Goal: Task Accomplishment & Management: Use online tool/utility

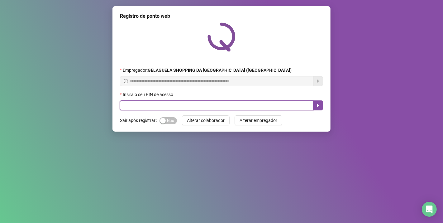
click at [150, 104] on input "text" at bounding box center [216, 105] width 193 height 10
click at [150, 105] on input "text" at bounding box center [216, 105] width 193 height 10
type input "*****"
click at [320, 106] on icon "caret-right" at bounding box center [318, 105] width 5 height 5
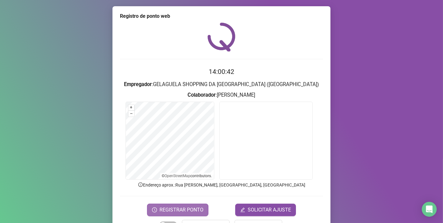
click at [163, 211] on span "REGISTRAR PONTO" at bounding box center [181, 209] width 44 height 7
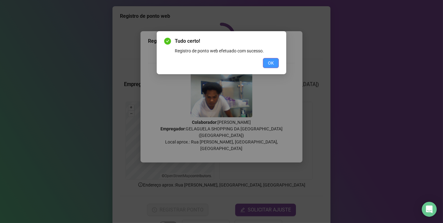
click at [275, 66] on button "OK" at bounding box center [271, 63] width 16 height 10
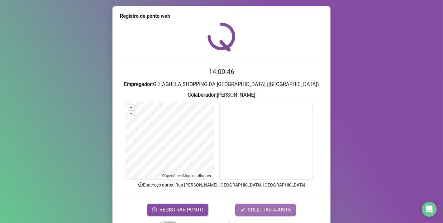
click at [259, 203] on form "14:00:46 Empregador : GELAGUELA SHOPPING DA [GEOGRAPHIC_DATA] (IGUATEMI) Colabo…" at bounding box center [221, 141] width 203 height 149
drag, startPoint x: 140, startPoint y: 15, endPoint x: 107, endPoint y: -11, distance: 41.0
drag, startPoint x: 107, startPoint y: -11, endPoint x: 66, endPoint y: 36, distance: 62.2
click at [63, 42] on div "Registro de ponto web 14:01:52 Empregador : GELAGUELA SHOPPING DA [GEOGRAPHIC_D…" at bounding box center [221, 111] width 443 height 223
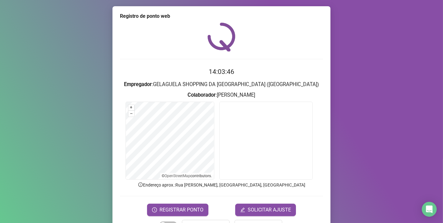
scroll to position [20, 0]
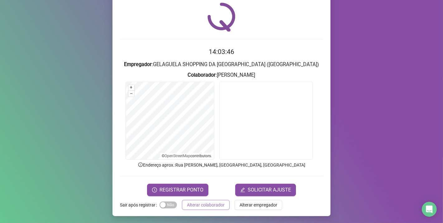
click at [206, 203] on span "Alterar colaborador" at bounding box center [206, 204] width 38 height 7
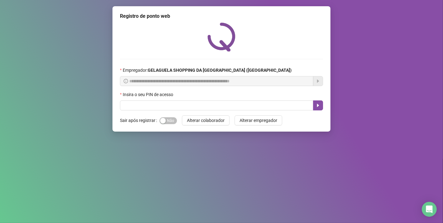
scroll to position [0, 0]
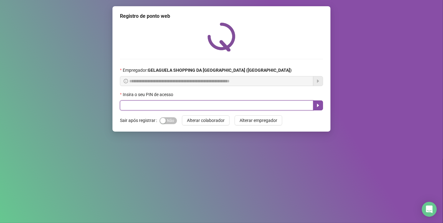
click at [194, 107] on input "text" at bounding box center [216, 105] width 193 height 10
type input "*****"
click at [312, 104] on input "*****" at bounding box center [216, 105] width 193 height 10
click at [316, 106] on icon "caret-right" at bounding box center [318, 105] width 5 height 5
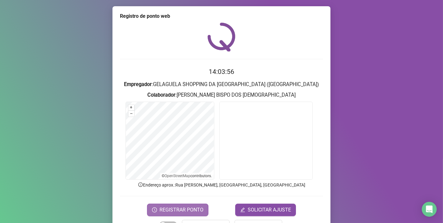
click at [195, 205] on button "REGISTRAR PONTO" at bounding box center [177, 209] width 61 height 12
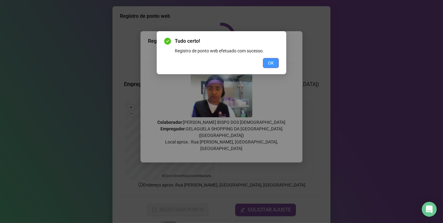
click at [272, 61] on span "OK" at bounding box center [271, 62] width 6 height 7
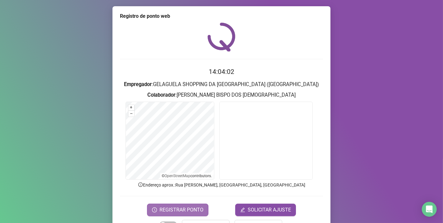
click at [194, 205] on button "REGISTRAR PONTO" at bounding box center [177, 209] width 61 height 12
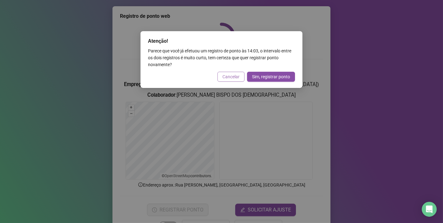
click at [229, 73] on span "Cancelar" at bounding box center [230, 76] width 17 height 7
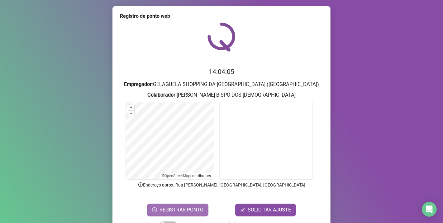
click at [179, 206] on span "REGISTRAR PONTO" at bounding box center [181, 209] width 44 height 7
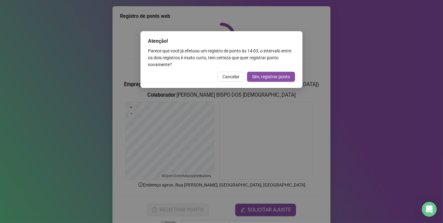
click at [232, 70] on div "Atenção! Parece que você já efetuou um registro de ponto às 14:03 , o intervalo…" at bounding box center [221, 59] width 162 height 57
click at [233, 75] on span "Cancelar" at bounding box center [230, 76] width 17 height 7
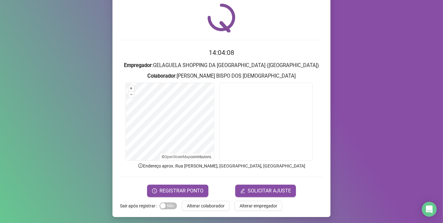
scroll to position [20, 0]
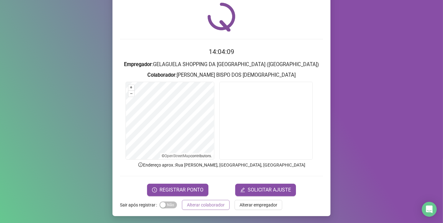
click at [213, 206] on span "Alterar colaborador" at bounding box center [206, 204] width 38 height 7
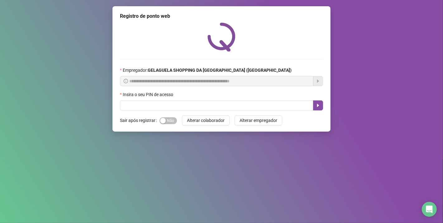
scroll to position [0, 0]
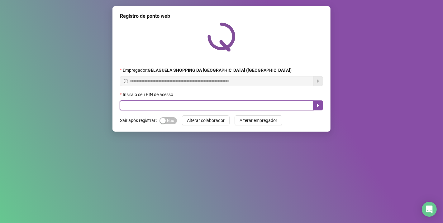
click at [145, 105] on input "text" at bounding box center [216, 105] width 193 height 10
type input "*****"
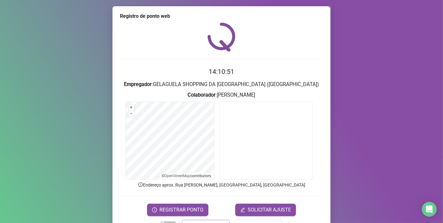
scroll to position [20, 0]
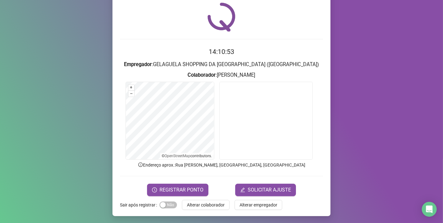
drag, startPoint x: 209, startPoint y: 204, endPoint x: 214, endPoint y: 205, distance: 4.5
click at [211, 205] on span "Alterar colaborador" at bounding box center [206, 204] width 38 height 7
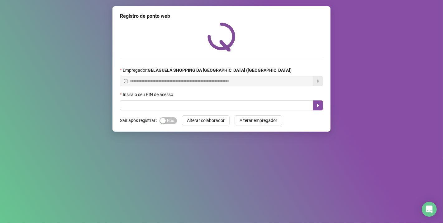
scroll to position [0, 0]
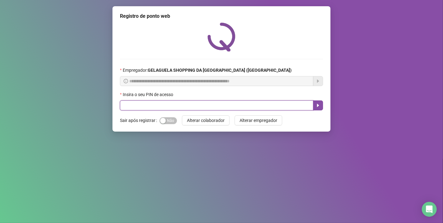
click at [146, 106] on input "text" at bounding box center [216, 105] width 193 height 10
type input "*****"
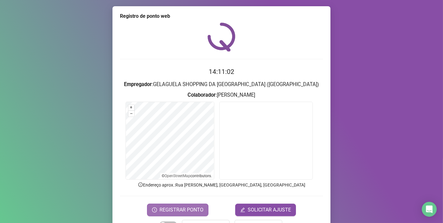
click at [161, 206] on span "REGISTRAR PONTO" at bounding box center [181, 209] width 44 height 7
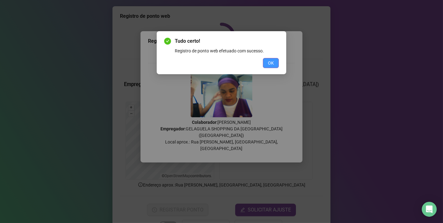
click at [273, 64] on span "OK" at bounding box center [271, 62] width 6 height 7
click at [273, 64] on div "Tudo certo! Registro de ponto web efetuado com sucesso. OK" at bounding box center [221, 111] width 443 height 223
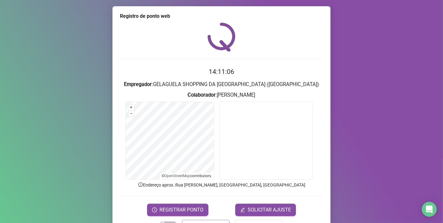
scroll to position [20, 0]
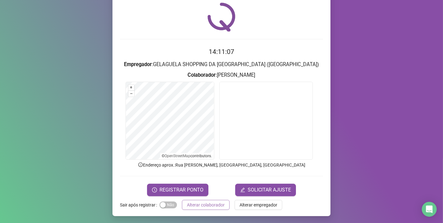
click at [202, 206] on span "Alterar colaborador" at bounding box center [206, 204] width 38 height 7
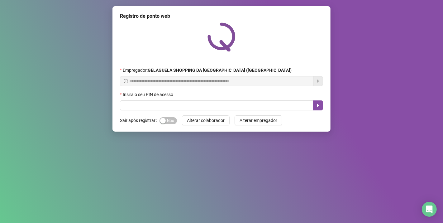
scroll to position [0, 0]
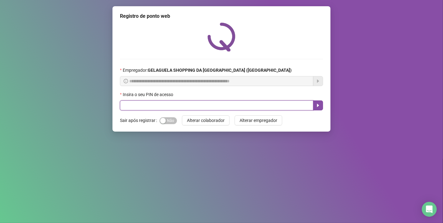
click at [142, 107] on input "text" at bounding box center [216, 105] width 193 height 10
type input "*****"
click at [320, 108] on icon "caret-right" at bounding box center [318, 105] width 5 height 5
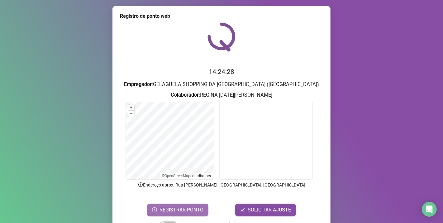
click at [196, 208] on span "REGISTRAR PONTO" at bounding box center [181, 209] width 44 height 7
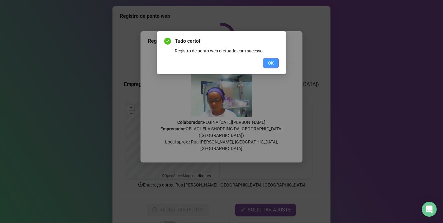
click at [271, 64] on span "OK" at bounding box center [271, 62] width 6 height 7
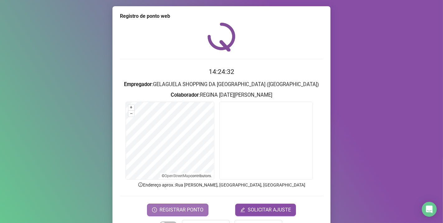
click at [179, 209] on span "REGISTRAR PONTO" at bounding box center [181, 209] width 44 height 7
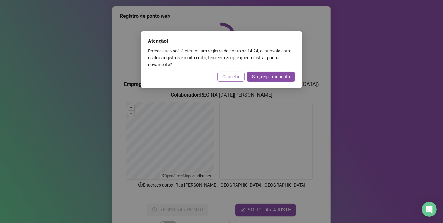
click at [232, 76] on span "Cancelar" at bounding box center [230, 76] width 17 height 7
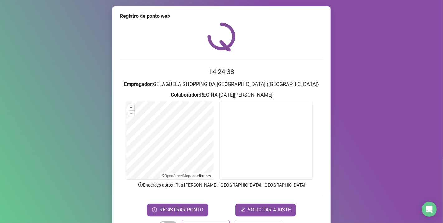
scroll to position [20, 0]
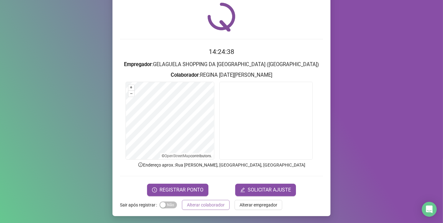
click at [200, 206] on span "Alterar colaborador" at bounding box center [206, 204] width 38 height 7
click at [200, 206] on div "Registro de ponto web 14:24:38 Empregador : GELAGUELA SHOPPING DA [GEOGRAPHIC_D…" at bounding box center [221, 111] width 443 height 223
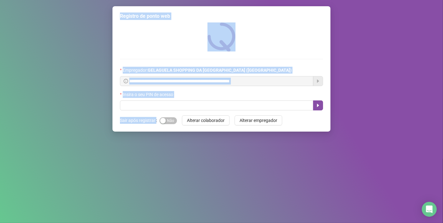
scroll to position [0, 0]
